Goal: Book appointment/travel/reservation

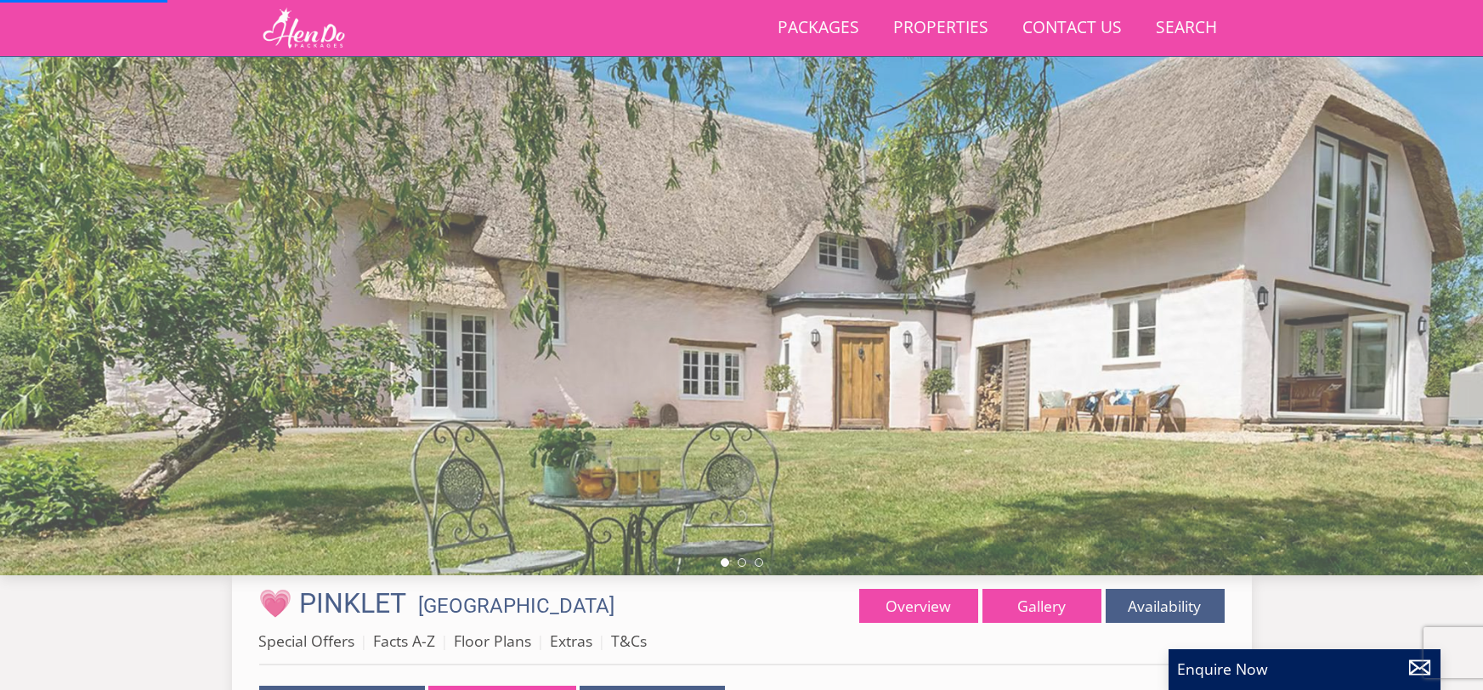
scroll to position [343, 0]
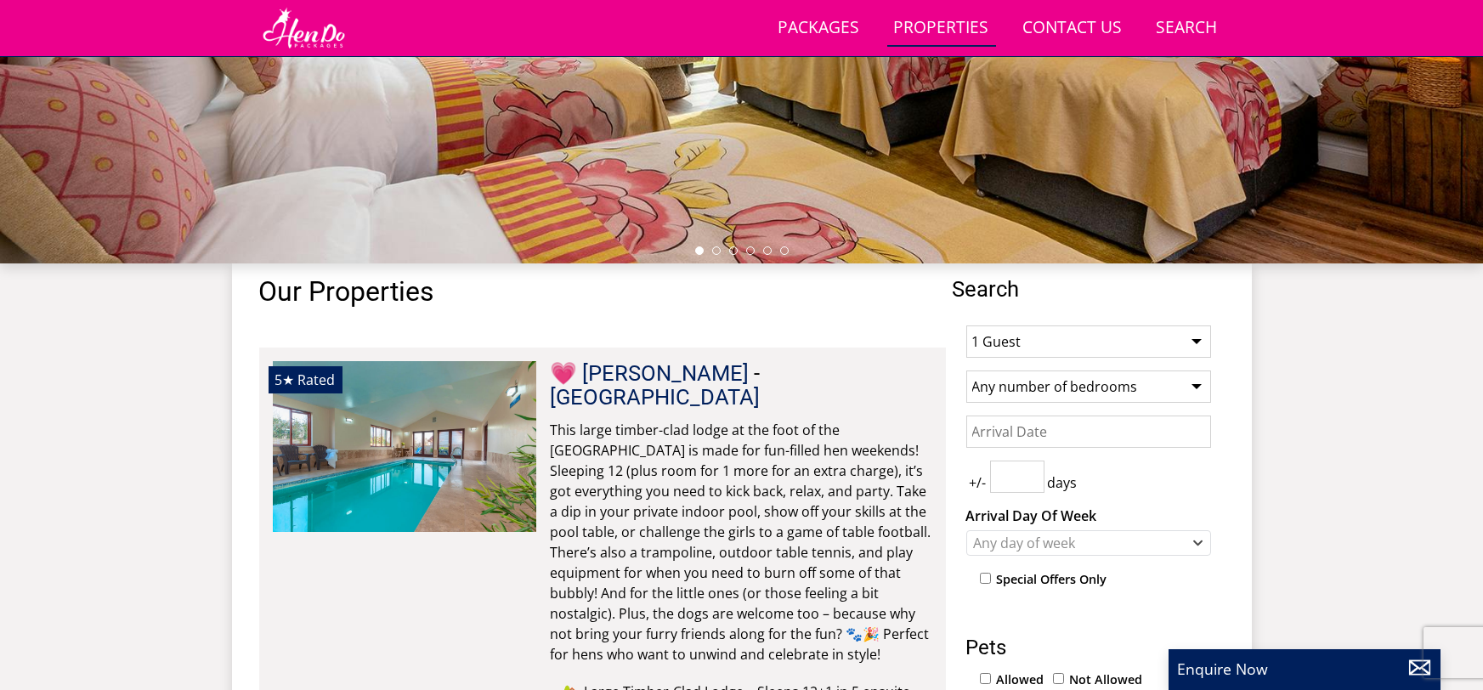
scroll to position [457, 0]
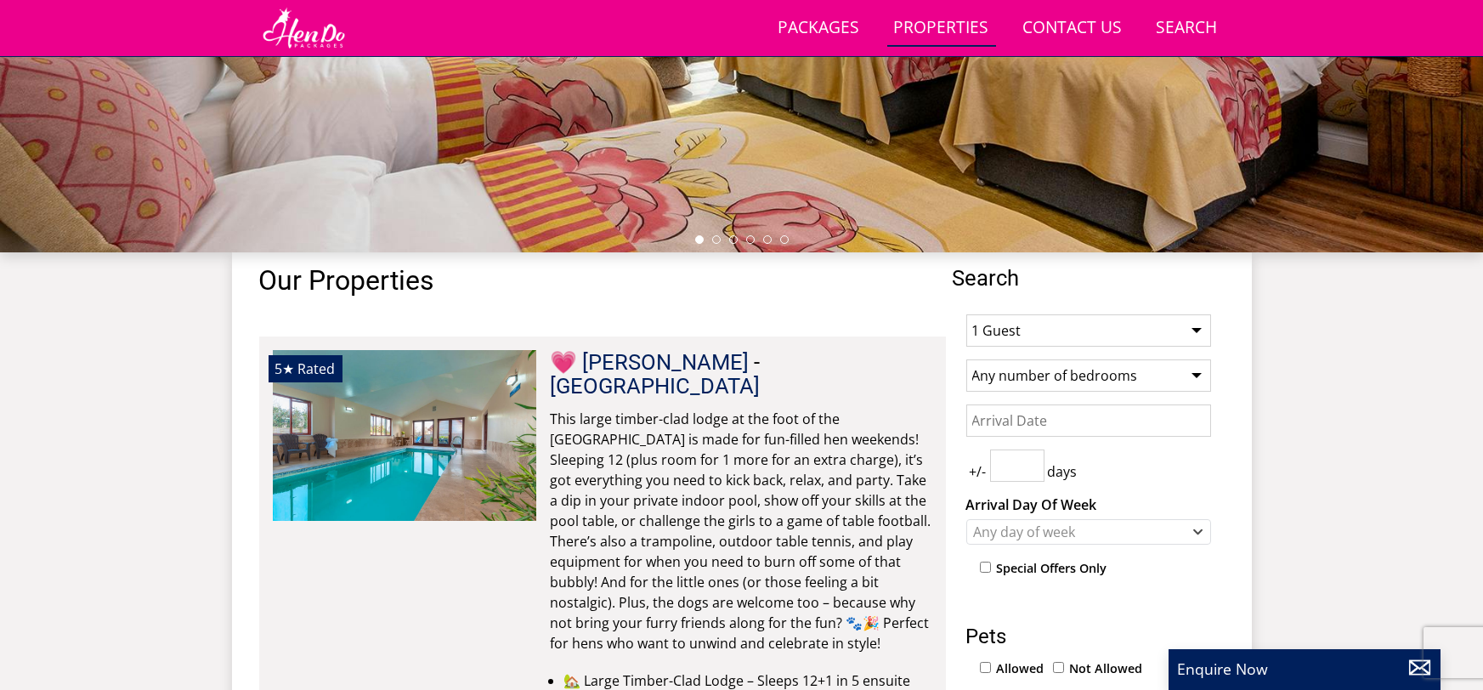
click at [1113, 341] on select "1 Guest 2 Guests 3 Guests 4 Guests 5 Guests 6 Guests 7 Guests 8 Guests 9 Guests…" at bounding box center [1088, 330] width 245 height 32
select select "15"
click at [966, 314] on select "1 Guest 2 Guests 3 Guests 4 Guests 5 Guests 6 Guests 7 Guests 8 Guests 9 Guests…" at bounding box center [1088, 330] width 245 height 32
click at [1105, 385] on select "Any number of bedrooms 4 Bedrooms 5 Bedrooms 6 Bedrooms 7 Bedrooms 8 Bedrooms 9…" at bounding box center [1088, 376] width 245 height 32
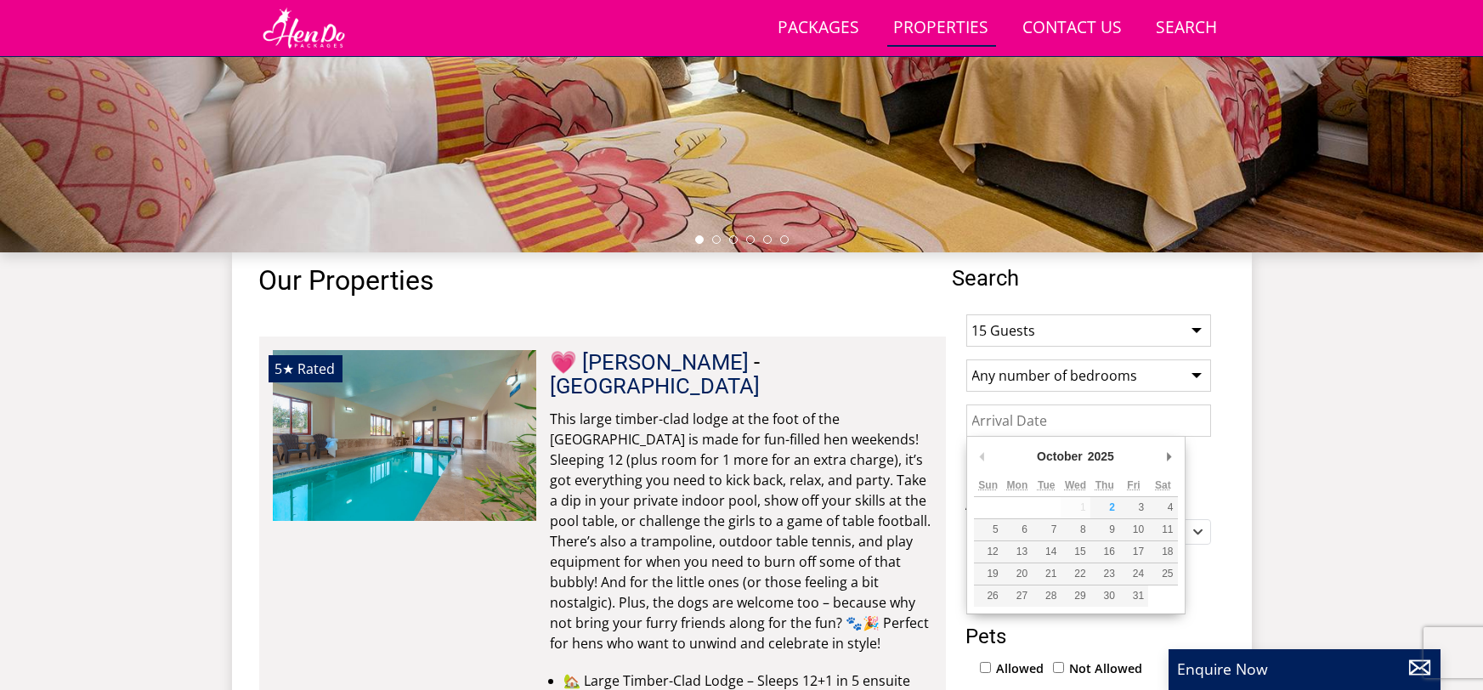
click at [1004, 412] on input "Date" at bounding box center [1088, 421] width 245 height 32
type input "[DATE]"
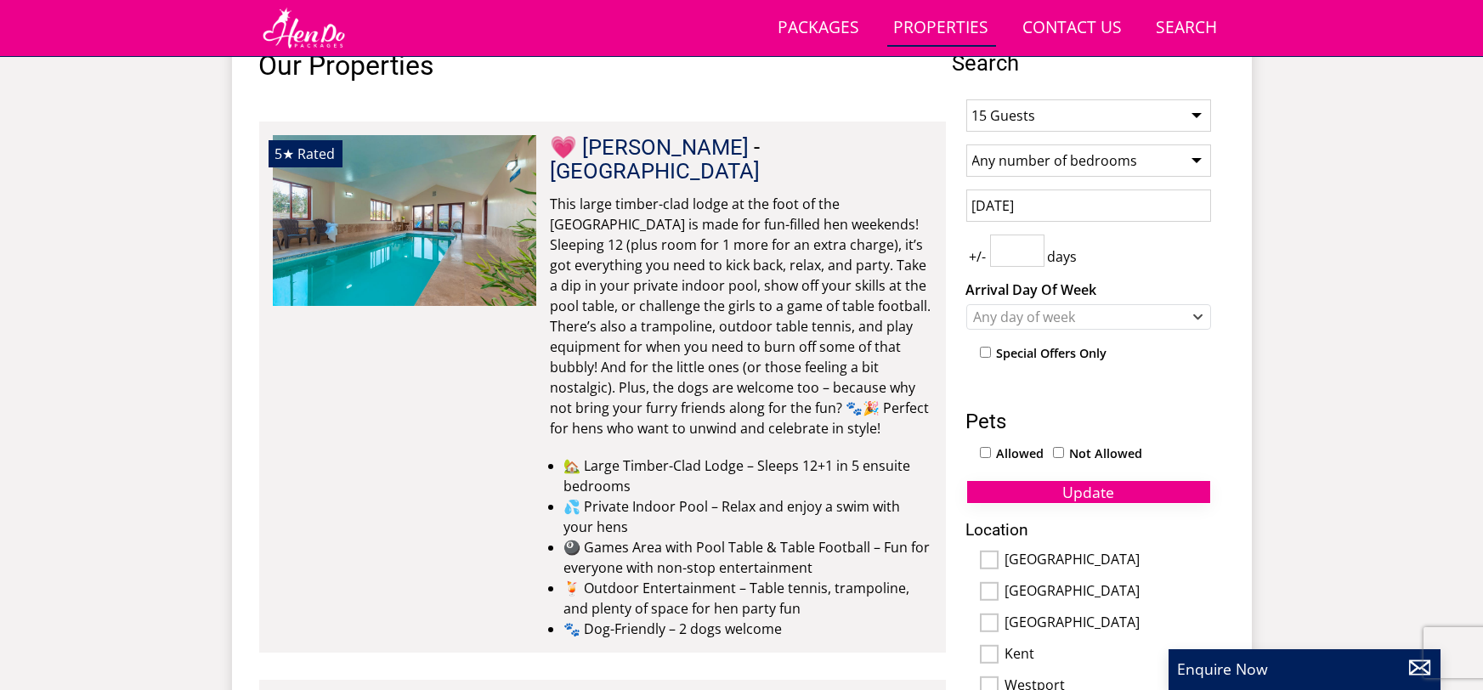
scroll to position [684, 0]
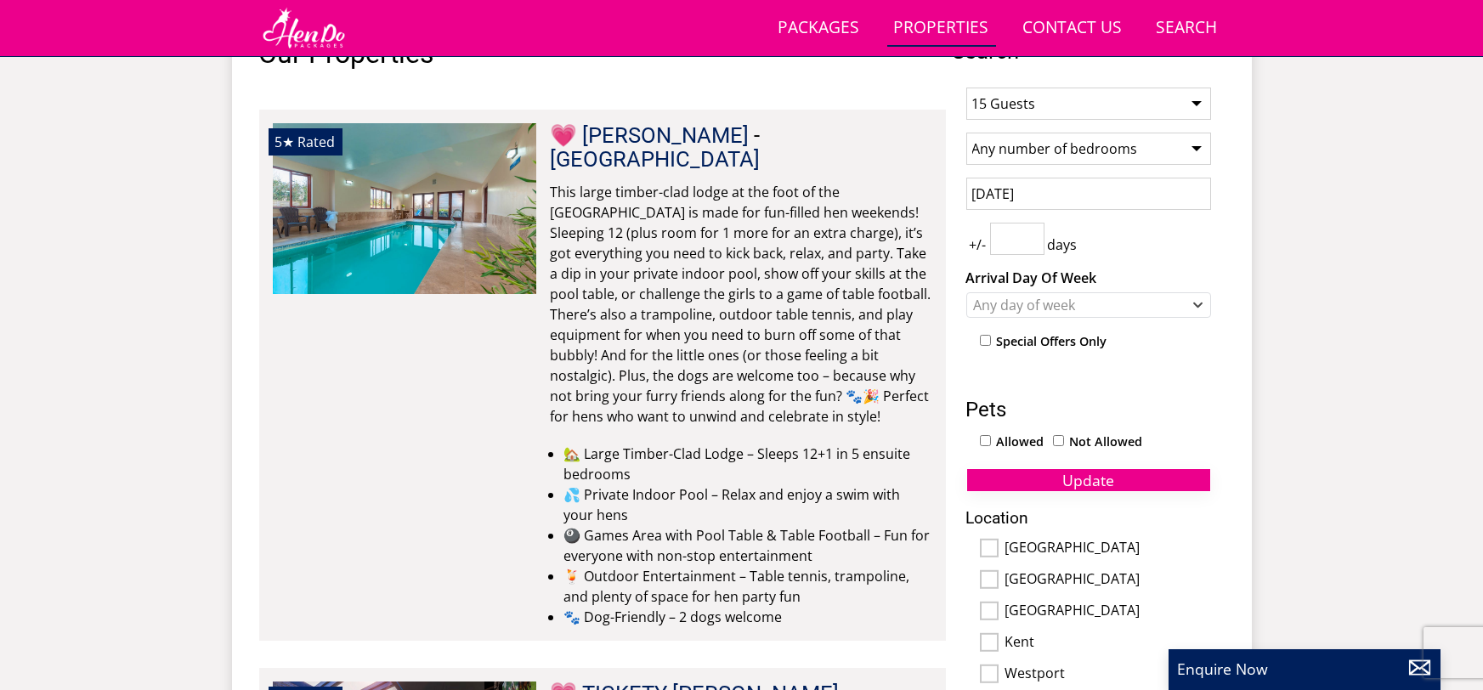
click at [1124, 484] on button "Update" at bounding box center [1088, 480] width 245 height 24
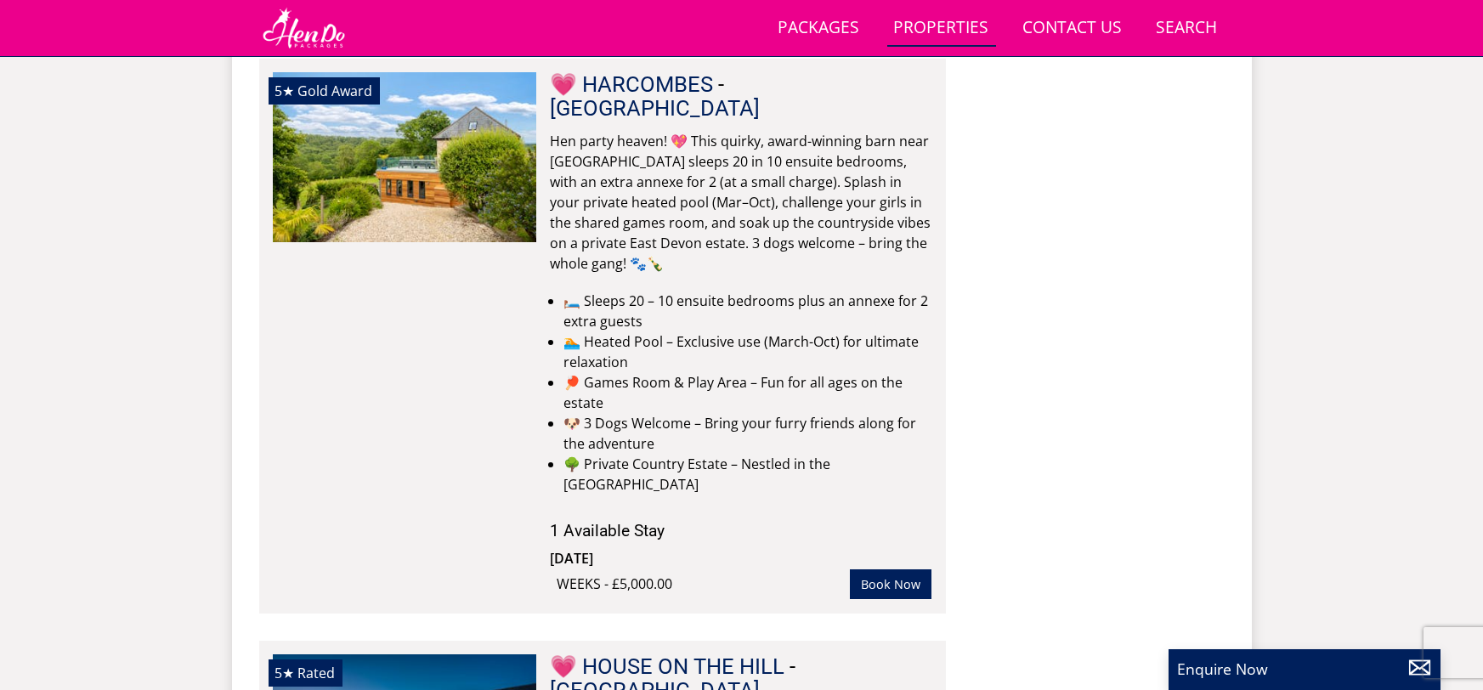
scroll to position [6015, 0]
